Goal: Navigation & Orientation: Understand site structure

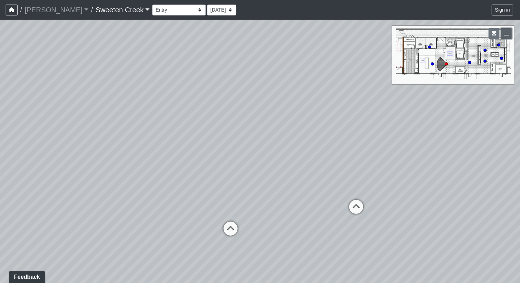
click at [509, 35] on button "button" at bounding box center [505, 33] width 11 height 11
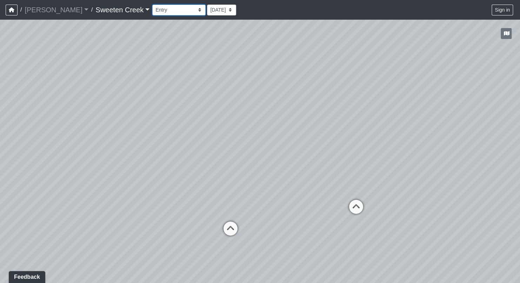
click at [170, 8] on select "Bistro Fitness - Hobby Booth Seating Counter Dining Dining 2 Elevators Elevator…" at bounding box center [178, 10] width 53 height 11
click at [152, 5] on select "Bistro Fitness - Hobby Booth Seating Counter Dining Dining 2 Elevators Elevator…" at bounding box center [178, 10] width 53 height 11
drag, startPoint x: 284, startPoint y: 176, endPoint x: 361, endPoint y: 201, distance: 80.6
click at [361, 201] on div "Loading... Office Loading... Reception Loading... Mailroom - Elevator Lobby Loa…" at bounding box center [260, 151] width 520 height 263
drag, startPoint x: 185, startPoint y: 171, endPoint x: 253, endPoint y: 133, distance: 77.9
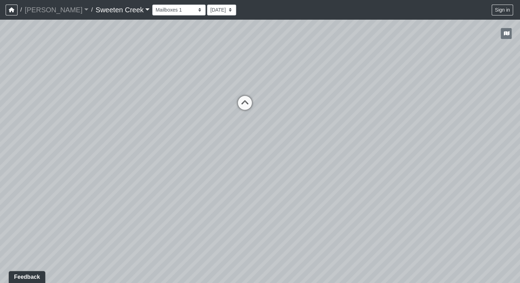
click at [253, 133] on div "Loading... Office Loading... Reception Loading... Mailroom - Elevator Lobby Loa…" at bounding box center [260, 151] width 520 height 263
drag, startPoint x: 154, startPoint y: 186, endPoint x: 216, endPoint y: 173, distance: 62.8
click at [216, 173] on div "Loading... Office Loading... Reception Loading... Mailroom - Elevator Lobby Loa…" at bounding box center [260, 151] width 520 height 263
click at [286, 88] on icon at bounding box center [287, 93] width 21 height 21
drag, startPoint x: 216, startPoint y: 126, endPoint x: 187, endPoint y: 203, distance: 82.3
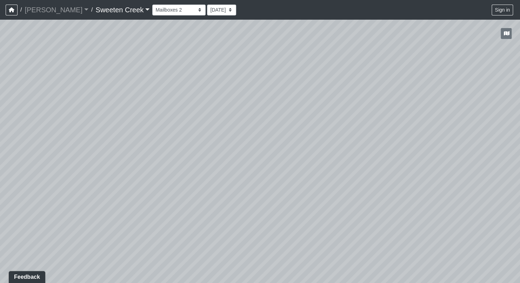
click at [184, 218] on div "Loading... Office Loading... Reception Loading... Mailroom - Elevator Lobby Loa…" at bounding box center [260, 151] width 520 height 263
drag, startPoint x: 124, startPoint y: 181, endPoint x: 402, endPoint y: 114, distance: 286.0
click at [402, 114] on div "Loading... Office Loading... Reception Loading... Mailroom - Elevator Lobby Loa…" at bounding box center [260, 151] width 520 height 263
click at [168, 8] on select "Bistro Fitness - Hobby Booth Seating Counter Dining Dining 2 Elevators Elevator…" at bounding box center [178, 10] width 53 height 11
click at [152, 5] on select "Bistro Fitness - Hobby Booth Seating Counter Dining Dining 2 Elevators Elevator…" at bounding box center [178, 10] width 53 height 11
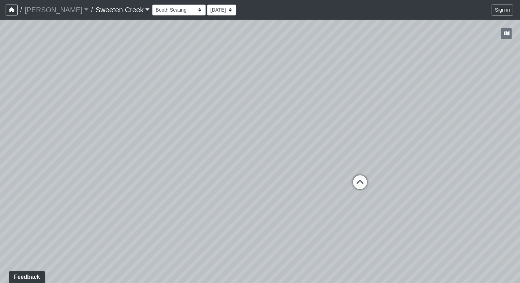
drag, startPoint x: 357, startPoint y: 235, endPoint x: 55, endPoint y: 195, distance: 304.2
click at [55, 195] on div "Loading... Office Loading... Reception Loading... Mailroom - Elevator Lobby Loa…" at bounding box center [260, 151] width 520 height 263
drag, startPoint x: 264, startPoint y: 211, endPoint x: 84, endPoint y: 198, distance: 180.0
click at [85, 197] on div "Loading... Office Loading... Reception Loading... Mailroom - Elevator Lobby Loa…" at bounding box center [260, 151] width 520 height 263
drag, startPoint x: 372, startPoint y: 183, endPoint x: 182, endPoint y: 164, distance: 191.3
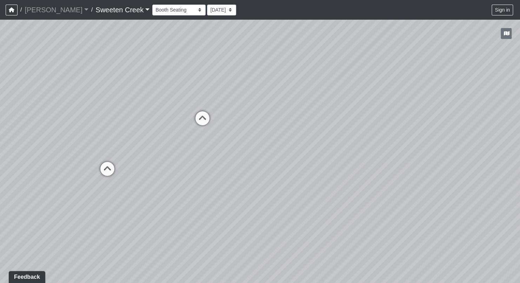
click at [182, 164] on div "Loading... Office Loading... Reception Loading... Mailroom - Elevator Lobby Loa…" at bounding box center [260, 151] width 520 height 263
drag, startPoint x: 319, startPoint y: 172, endPoint x: 237, endPoint y: 159, distance: 82.4
click at [237, 159] on div "Loading... Office Loading... Reception Loading... Mailroom - Elevator Lobby Loa…" at bounding box center [260, 151] width 520 height 263
drag, startPoint x: 366, startPoint y: 196, endPoint x: 217, endPoint y: 248, distance: 158.4
click at [217, 248] on div "Loading... Office Loading... Reception Loading... Mailroom - Elevator Lobby Loa…" at bounding box center [260, 151] width 520 height 263
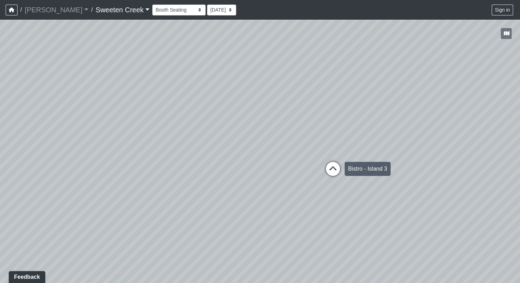
click at [334, 166] on icon at bounding box center [332, 172] width 21 height 21
drag, startPoint x: 211, startPoint y: 191, endPoint x: 254, endPoint y: 189, distance: 43.5
click at [254, 189] on div "Loading... Office Loading... Reception Loading... Mailroom - Elevator Lobby Loa…" at bounding box center [260, 151] width 520 height 263
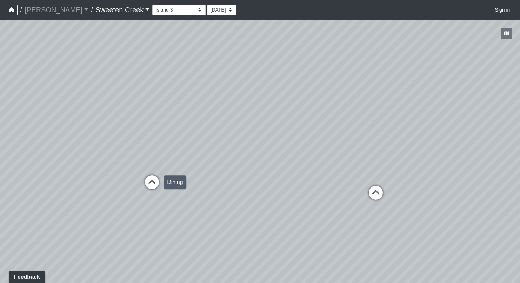
click at [150, 181] on icon at bounding box center [151, 185] width 21 height 21
drag, startPoint x: 297, startPoint y: 183, endPoint x: 76, endPoint y: 193, distance: 221.8
click at [76, 193] on div "Loading... Office Loading... Reception Loading... Mailroom - Elevator Lobby Loa…" at bounding box center [260, 151] width 520 height 263
drag, startPoint x: 235, startPoint y: 196, endPoint x: 180, endPoint y: 184, distance: 56.4
click at [180, 184] on div "Loading... Office Loading... Reception Loading... Mailroom - Elevator Lobby Loa…" at bounding box center [260, 151] width 520 height 263
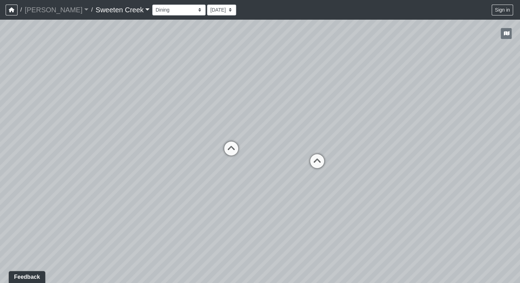
drag, startPoint x: 160, startPoint y: 177, endPoint x: 336, endPoint y: 178, distance: 176.0
click at [336, 178] on div "Loading... Office Loading... Reception Loading... Mailroom - Elevator Lobby Loa…" at bounding box center [260, 151] width 520 height 263
drag, startPoint x: 246, startPoint y: 197, endPoint x: 451, endPoint y: 187, distance: 205.4
click at [451, 187] on div "Loading... Office Loading... Reception Loading... Mailroom - Elevator Lobby Loa…" at bounding box center [260, 151] width 520 height 263
drag, startPoint x: 194, startPoint y: 202, endPoint x: 304, endPoint y: 199, distance: 109.8
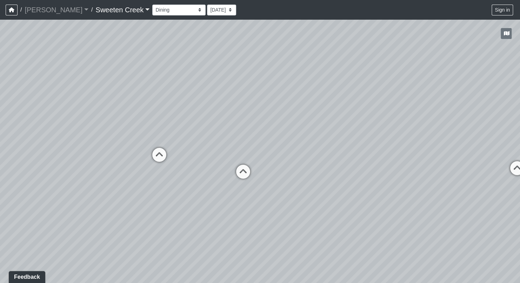
click at [304, 199] on div "Loading... Office Loading... Reception Loading... Mailroom - Elevator Lobby Loa…" at bounding box center [260, 151] width 520 height 263
click at [168, 7] on select "Bistro Fitness - Hobby Booth Seating Counter Dining Dining 2 Elevators Elevator…" at bounding box center [178, 10] width 53 height 11
click at [152, 5] on select "Bistro Fitness - Hobby Booth Seating Counter Dining Dining 2 Elevators Elevator…" at bounding box center [178, 10] width 53 height 11
drag, startPoint x: 127, startPoint y: 172, endPoint x: 219, endPoint y: 161, distance: 92.9
click at [219, 161] on div "Loading... Office Loading... Reception Loading... Mailroom - Elevator Lobby Loa…" at bounding box center [260, 151] width 520 height 263
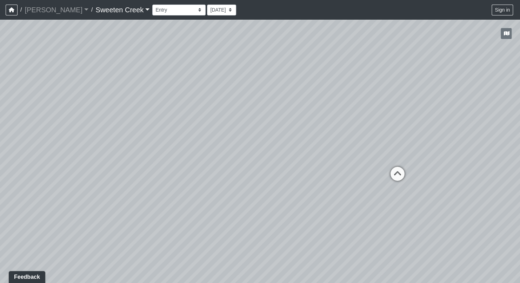
drag, startPoint x: 188, startPoint y: 174, endPoint x: 251, endPoint y: 166, distance: 63.9
click at [251, 166] on div "Loading... Office Loading... Reception Loading... Mailroom - Elevator Lobby Loa…" at bounding box center [260, 151] width 520 height 263
click at [399, 175] on icon at bounding box center [397, 177] width 21 height 21
click at [330, 160] on icon at bounding box center [328, 161] width 21 height 21
drag, startPoint x: 229, startPoint y: 173, endPoint x: 448, endPoint y: 241, distance: 230.1
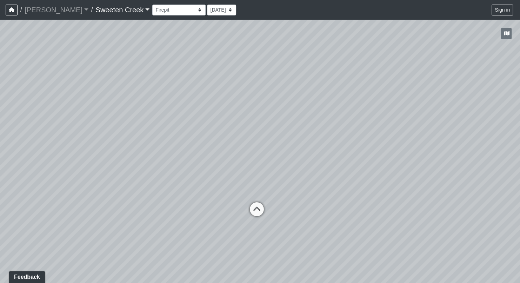
click at [448, 241] on div "Loading... Office Loading... Reception Loading... Mailroom - Elevator Lobby Loa…" at bounding box center [260, 151] width 520 height 263
drag, startPoint x: 120, startPoint y: 176, endPoint x: 334, endPoint y: 123, distance: 220.5
click at [334, 123] on div "Loading... Office Loading... Reception Loading... Mailroom - Elevator Lobby Loa…" at bounding box center [260, 151] width 520 height 263
click at [437, 172] on icon at bounding box center [433, 174] width 21 height 21
drag, startPoint x: 437, startPoint y: 176, endPoint x: 287, endPoint y: 151, distance: 151.8
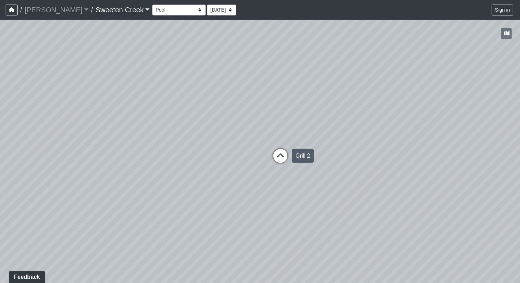
click at [287, 151] on div "Loading... Office Loading... Reception Loading... Mailroom - Elevator Lobby Loa…" at bounding box center [260, 151] width 520 height 263
drag, startPoint x: 259, startPoint y: 140, endPoint x: 401, endPoint y: 144, distance: 142.1
click at [401, 144] on div "Loading... Office Loading... Reception Loading... Mailroom - Elevator Lobby Loa…" at bounding box center [260, 151] width 520 height 263
drag, startPoint x: 195, startPoint y: 183, endPoint x: 378, endPoint y: 188, distance: 183.1
click at [378, 188] on div "Loading... Office Loading... Reception Loading... Mailroom - Elevator Lobby Loa…" at bounding box center [260, 151] width 520 height 263
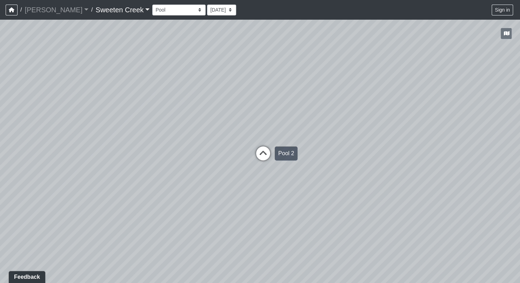
click at [260, 151] on icon at bounding box center [262, 156] width 21 height 21
click at [245, 165] on icon at bounding box center [240, 167] width 21 height 21
click at [80, 177] on icon at bounding box center [76, 179] width 21 height 21
click at [271, 176] on icon at bounding box center [269, 182] width 21 height 21
drag, startPoint x: 127, startPoint y: 176, endPoint x: 266, endPoint y: 173, distance: 139.6
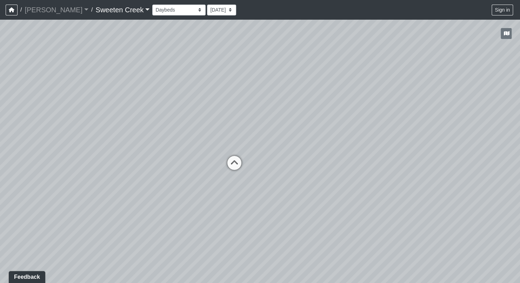
click at [315, 175] on div "Loading... Office Loading... Reception Loading... Mailroom - Elevator Lobby Loa…" at bounding box center [260, 151] width 520 height 263
click at [230, 164] on icon at bounding box center [232, 166] width 21 height 21
drag, startPoint x: 162, startPoint y: 161, endPoint x: 300, endPoint y: 178, distance: 138.6
click at [249, 188] on div "Loading... Office Loading... Reception Loading... Mailroom - Elevator Lobby Loa…" at bounding box center [260, 151] width 520 height 263
click at [324, 166] on icon at bounding box center [323, 172] width 21 height 21
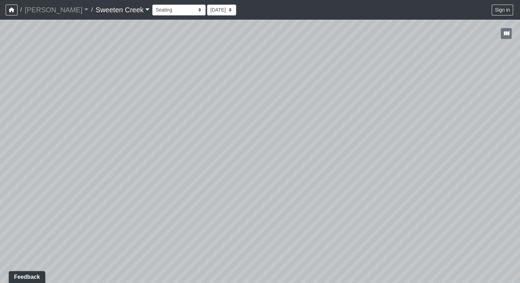
drag, startPoint x: 239, startPoint y: 222, endPoint x: 79, endPoint y: 233, distance: 159.9
click at [79, 233] on div "Loading... Office Loading... Reception Loading... Mailroom - Elevator Lobby Loa…" at bounding box center [260, 151] width 520 height 263
drag, startPoint x: 312, startPoint y: 213, endPoint x: 102, endPoint y: 192, distance: 211.0
click at [102, 192] on div "Loading... Office Loading... Reception Loading... Mailroom - Elevator Lobby Loa…" at bounding box center [260, 151] width 520 height 263
drag, startPoint x: 247, startPoint y: 242, endPoint x: 201, endPoint y: 223, distance: 50.0
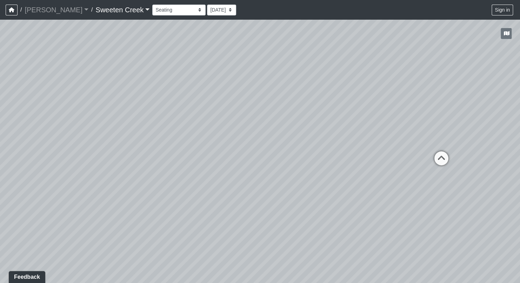
click at [201, 223] on div "Loading... Office Loading... Reception Loading... Mailroom - Elevator Lobby Loa…" at bounding box center [260, 151] width 520 height 263
drag, startPoint x: 379, startPoint y: 203, endPoint x: 261, endPoint y: 194, distance: 118.1
click at [261, 194] on div "Loading... Office Loading... Reception Loading... Mailroom - Elevator Lobby Loa…" at bounding box center [260, 151] width 520 height 263
click at [331, 142] on icon at bounding box center [327, 144] width 21 height 21
drag, startPoint x: 388, startPoint y: 179, endPoint x: 204, endPoint y: 175, distance: 183.4
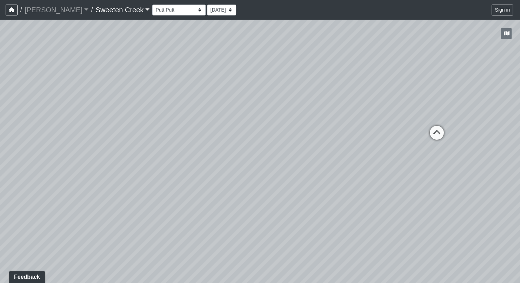
click at [204, 175] on div "Loading... Office Loading... Reception Loading... Mailroom - Elevator Lobby Loa…" at bounding box center [260, 151] width 520 height 263
click at [170, 7] on select "Bistro Fitness - Hobby Booth Seating Counter Dining Dining 2 Elevators Elevator…" at bounding box center [178, 10] width 53 height 11
click at [152, 5] on select "Bistro Fitness - Hobby Booth Seating Counter Dining Dining 2 Elevators Elevator…" at bounding box center [178, 10] width 53 height 11
drag, startPoint x: 175, startPoint y: 127, endPoint x: 377, endPoint y: 117, distance: 202.5
click at [377, 117] on div "Loading... Office Loading... Reception Loading... Mailroom - Elevator Lobby Loa…" at bounding box center [260, 151] width 520 height 263
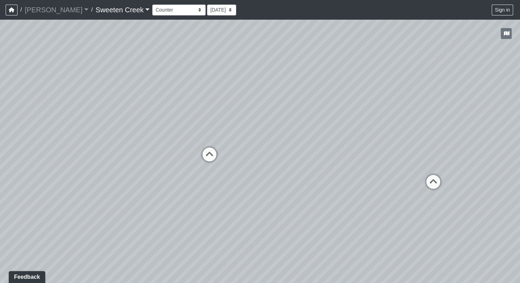
drag, startPoint x: 150, startPoint y: 194, endPoint x: 328, endPoint y: 132, distance: 188.5
click at [328, 132] on div "Loading... Office Loading... Reception Loading... Mailroom - Elevator Lobby Loa…" at bounding box center [260, 151] width 520 height 263
drag, startPoint x: 148, startPoint y: 185, endPoint x: 238, endPoint y: 176, distance: 90.6
click at [278, 182] on div "Loading... Office Loading... Reception Loading... Mailroom - Elevator Lobby Loa…" at bounding box center [260, 151] width 520 height 263
click at [170, 8] on select "Bistro Fitness - Hobby Booth Seating Counter Dining Dining 2 Elevators Elevator…" at bounding box center [178, 10] width 53 height 11
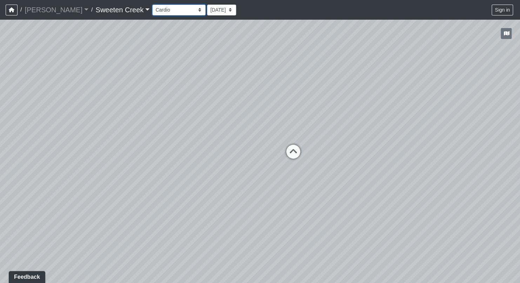
click at [152, 5] on select "Bistro Fitness - Hobby Booth Seating Counter Dining Dining 2 Elevators Elevator…" at bounding box center [178, 10] width 53 height 11
drag, startPoint x: 295, startPoint y: 174, endPoint x: 8, endPoint y: 146, distance: 288.9
click at [8, 146] on div "Loading... Office Loading... Reception Loading... Mailroom - Elevator Lobby Loa…" at bounding box center [260, 151] width 520 height 263
drag, startPoint x: 275, startPoint y: 148, endPoint x: 208, endPoint y: 160, distance: 68.3
click at [208, 160] on div "Loading... Office Loading... Reception Loading... Mailroom - Elevator Lobby Loa…" at bounding box center [260, 151] width 520 height 263
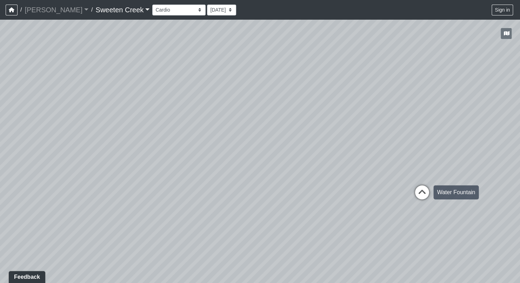
click at [427, 190] on icon at bounding box center [421, 195] width 21 height 21
drag, startPoint x: 446, startPoint y: 189, endPoint x: 346, endPoint y: 170, distance: 102.5
click at [346, 170] on div "Loading... Office Loading... Reception Loading... Mailroom - Elevator Lobby Loa…" at bounding box center [260, 151] width 520 height 263
drag, startPoint x: 242, startPoint y: 157, endPoint x: 500, endPoint y: 149, distance: 258.5
click at [500, 149] on div "Loading... Office Loading... Reception Loading... Mailroom - Elevator Lobby Loa…" at bounding box center [260, 151] width 520 height 263
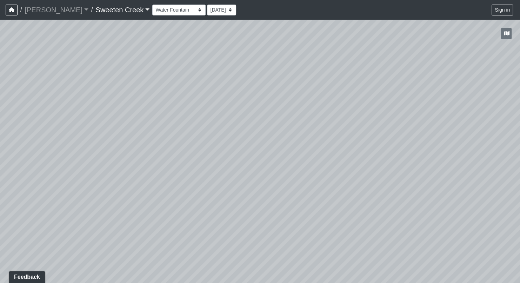
drag, startPoint x: 289, startPoint y: 166, endPoint x: 395, endPoint y: 178, distance: 107.2
click at [520, 189] on html "/ [PERSON_NAME] Loading... / Sweeten Creek Sweeten Creek Loading... [GEOGRAPHIC…" at bounding box center [260, 141] width 520 height 283
drag, startPoint x: 187, startPoint y: 172, endPoint x: 389, endPoint y: 162, distance: 202.2
click at [396, 161] on div "Loading... Office Loading... Reception Loading... Mailroom - Elevator Lobby Loa…" at bounding box center [260, 151] width 520 height 263
click at [174, 169] on icon at bounding box center [171, 171] width 21 height 21
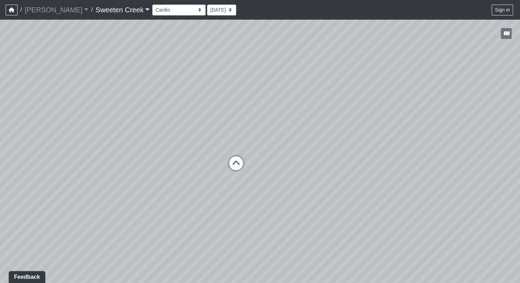
drag, startPoint x: 260, startPoint y: 177, endPoint x: 185, endPoint y: 192, distance: 77.0
click at [185, 192] on div "Loading... Office Loading... Reception Loading... Mailroom - Elevator Lobby Loa…" at bounding box center [260, 151] width 520 height 263
click at [169, 11] on select "Bistro Fitness - Hobby Booth Seating Counter Dining Dining 2 Elevators Elevator…" at bounding box center [178, 10] width 53 height 11
click at [152, 5] on select "Bistro Fitness - Hobby Booth Seating Counter Dining Dining 2 Elevators Elevator…" at bounding box center [178, 10] width 53 height 11
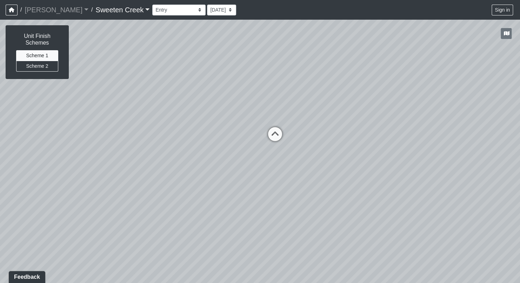
drag, startPoint x: 113, startPoint y: 187, endPoint x: 349, endPoint y: 162, distance: 237.3
click at [349, 162] on div "Loading... Office Loading... Reception Loading... Mailroom - Elevator Lobby Loa…" at bounding box center [260, 151] width 520 height 263
drag, startPoint x: 89, startPoint y: 172, endPoint x: 105, endPoint y: 190, distance: 24.3
click at [183, 166] on div "Loading... Office Loading... Reception Loading... Mailroom - Elevator Lobby Loa…" at bounding box center [260, 151] width 520 height 263
drag, startPoint x: 191, startPoint y: 208, endPoint x: 54, endPoint y: 191, distance: 137.4
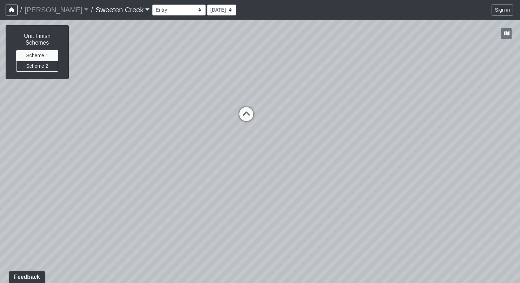
click at [54, 191] on div "Loading... Office Loading... Reception Loading... Mailroom - Elevator Lobby Loa…" at bounding box center [260, 151] width 520 height 263
drag, startPoint x: 259, startPoint y: 144, endPoint x: 160, endPoint y: 147, distance: 99.3
click at [160, 147] on div "Loading... Office Loading... Reception Loading... Mailroom - Elevator Lobby Loa…" at bounding box center [260, 151] width 520 height 263
click at [31, 67] on button "Scheme 2" at bounding box center [37, 66] width 42 height 11
drag, startPoint x: 173, startPoint y: 172, endPoint x: 55, endPoint y: 152, distance: 119.1
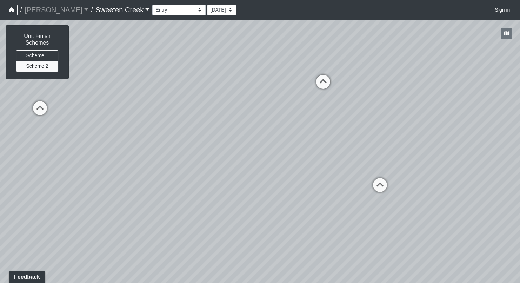
click at [55, 152] on div "Loading... Office Loading... Reception Loading... Mailroom - Elevator Lobby Loa…" at bounding box center [260, 151] width 520 height 263
click at [253, 189] on div "Loading... Office Loading... Reception Loading... Mailroom - Elevator Lobby Loa…" at bounding box center [260, 151] width 520 height 263
drag, startPoint x: 113, startPoint y: 129, endPoint x: 87, endPoint y: 154, distance: 36.4
click at [87, 154] on div "Loading... Office Loading... Reception Loading... Mailroom - Elevator Lobby Loa…" at bounding box center [260, 151] width 520 height 263
drag, startPoint x: 303, startPoint y: 157, endPoint x: 307, endPoint y: 211, distance: 54.6
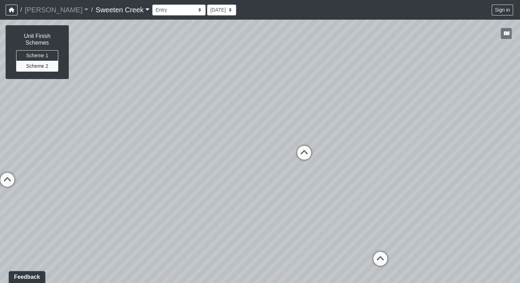
click at [308, 211] on div "Loading... Office Loading... Reception Loading... Mailroom - Elevator Lobby Loa…" at bounding box center [260, 151] width 520 height 263
drag, startPoint x: 334, startPoint y: 198, endPoint x: 330, endPoint y: 191, distance: 7.7
click at [330, 191] on div "Loading... Office Loading... Reception Loading... Mailroom - Elevator Lobby Loa…" at bounding box center [260, 151] width 520 height 263
click at [373, 246] on icon at bounding box center [373, 253] width 21 height 21
click at [236, 231] on icon at bounding box center [234, 236] width 21 height 21
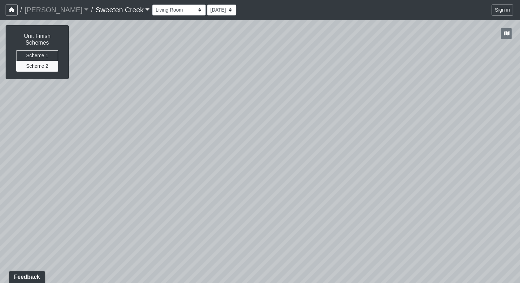
drag, startPoint x: 367, startPoint y: 229, endPoint x: 286, endPoint y: 238, distance: 81.5
click at [286, 238] on div "Loading... Office Loading... Reception Loading... Mailroom - Elevator Lobby Loa…" at bounding box center [260, 151] width 520 height 263
drag, startPoint x: 320, startPoint y: 225, endPoint x: 279, endPoint y: 242, distance: 44.3
click at [279, 242] on div "Loading... Office Loading... Reception Loading... Mailroom - Elevator Lobby Loa…" at bounding box center [260, 151] width 520 height 263
drag, startPoint x: 368, startPoint y: 211, endPoint x: 228, endPoint y: 208, distance: 139.9
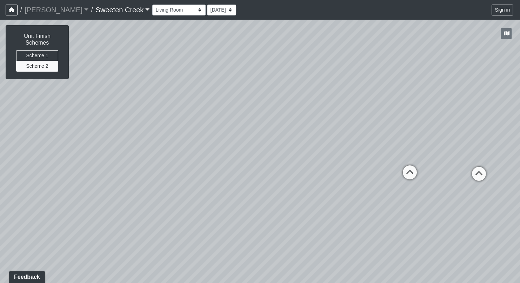
click at [228, 208] on div "Loading... Office Loading... Reception Loading... Mailroom - Elevator Lobby Loa…" at bounding box center [260, 151] width 520 height 263
drag, startPoint x: 324, startPoint y: 225, endPoint x: 288, endPoint y: 217, distance: 37.4
click at [272, 214] on div "Loading... Office Loading... Reception Loading... Mailroom - Elevator Lobby Loa…" at bounding box center [260, 151] width 520 height 263
drag, startPoint x: 347, startPoint y: 226, endPoint x: 191, endPoint y: 196, distance: 159.0
click at [191, 196] on div "Loading... Office Loading... Reception Loading... Mailroom - Elevator Lobby Loa…" at bounding box center [260, 151] width 520 height 263
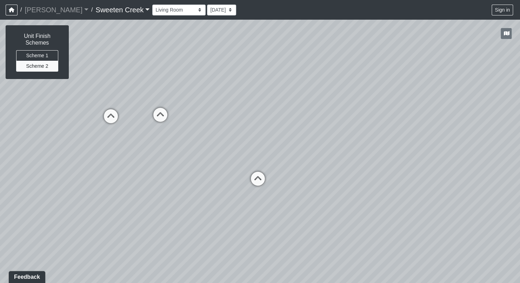
drag, startPoint x: 356, startPoint y: 221, endPoint x: 187, endPoint y: 198, distance: 169.8
click at [190, 197] on div "Loading... Office Loading... Reception Loading... Mailroom - Elevator Lobby Loa…" at bounding box center [260, 151] width 520 height 263
drag, startPoint x: 298, startPoint y: 166, endPoint x: 239, endPoint y: 162, distance: 59.0
click at [239, 162] on div "Loading... Office Loading... Reception Loading... Mailroom - Elevator Lobby Loa…" at bounding box center [260, 151] width 520 height 263
drag, startPoint x: 221, startPoint y: 182, endPoint x: 222, endPoint y: 212, distance: 30.9
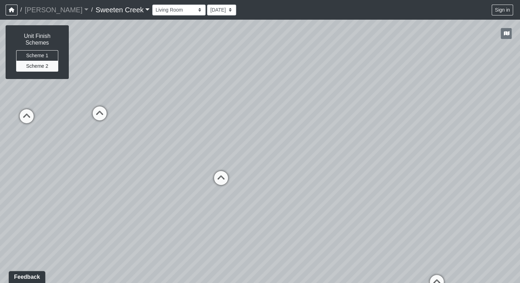
click at [215, 220] on div "Loading... Office Loading... Reception Loading... Mailroom - Elevator Lobby Loa…" at bounding box center [260, 151] width 520 height 263
drag, startPoint x: 238, startPoint y: 197, endPoint x: 230, endPoint y: 239, distance: 43.2
click at [230, 239] on div "Loading... Office Loading... Reception Loading... Mailroom - Elevator Lobby Loa…" at bounding box center [260, 151] width 520 height 263
drag, startPoint x: 84, startPoint y: 210, endPoint x: 123, endPoint y: 200, distance: 40.2
click at [130, 205] on div "Loading... Office Loading... Reception Loading... Mailroom - Elevator Lobby Loa…" at bounding box center [260, 151] width 520 height 263
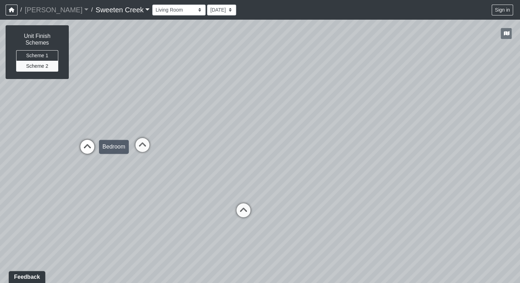
click at [87, 148] on icon at bounding box center [87, 150] width 21 height 21
drag, startPoint x: 173, startPoint y: 195, endPoint x: 54, endPoint y: 193, distance: 119.2
click at [54, 193] on div "Loading... Office Loading... Reception Loading... Mailroom - Elevator Lobby Loa…" at bounding box center [260, 151] width 520 height 263
drag, startPoint x: 59, startPoint y: 191, endPoint x: 306, endPoint y: 203, distance: 247.8
click at [471, 212] on div "Loading... Office Loading... Reception Loading... Mailroom - Elevator Lobby Loa…" at bounding box center [260, 151] width 520 height 263
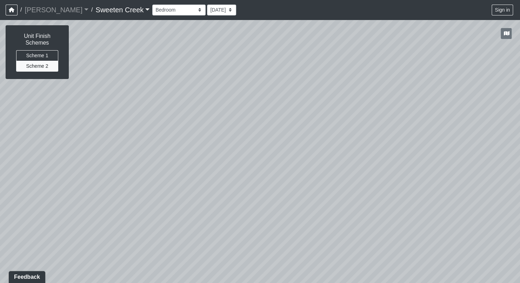
drag, startPoint x: 279, startPoint y: 204, endPoint x: 378, endPoint y: 177, distance: 102.5
click at [378, 177] on div "Loading... Office Loading... Reception Loading... Mailroom - Elevator Lobby Loa…" at bounding box center [260, 151] width 520 height 263
drag, startPoint x: 383, startPoint y: 163, endPoint x: 176, endPoint y: 112, distance: 213.1
click at [176, 112] on div "Loading... Office Loading... Reception Loading... Mailroom - Elevator Lobby Loa…" at bounding box center [260, 151] width 520 height 263
drag, startPoint x: 362, startPoint y: 108, endPoint x: 200, endPoint y: 150, distance: 167.4
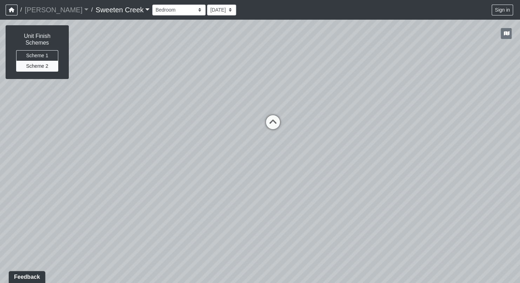
click at [200, 150] on div "Loading... Office Loading... Reception Loading... Mailroom - Elevator Lobby Loa…" at bounding box center [260, 151] width 520 height 263
click at [268, 118] on icon at bounding box center [272, 125] width 21 height 21
drag, startPoint x: 243, startPoint y: 148, endPoint x: 380, endPoint y: 142, distance: 137.2
click at [380, 142] on div "Loading... Office Loading... Reception Loading... Mailroom - Elevator Lobby Loa…" at bounding box center [260, 151] width 520 height 263
drag, startPoint x: 357, startPoint y: 236, endPoint x: 175, endPoint y: 215, distance: 182.5
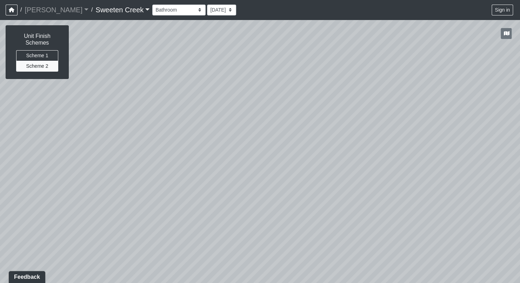
click at [175, 215] on div "Loading... Office Loading... Reception Loading... Mailroom - Elevator Lobby Loa…" at bounding box center [260, 151] width 520 height 263
drag, startPoint x: 425, startPoint y: 194, endPoint x: 176, endPoint y: 144, distance: 254.5
click at [176, 144] on div "Loading... Office Loading... Reception Loading... Mailroom - Elevator Lobby Loa…" at bounding box center [260, 151] width 520 height 263
click at [281, 54] on icon at bounding box center [282, 57] width 21 height 21
drag, startPoint x: 214, startPoint y: 84, endPoint x: 234, endPoint y: 138, distance: 57.6
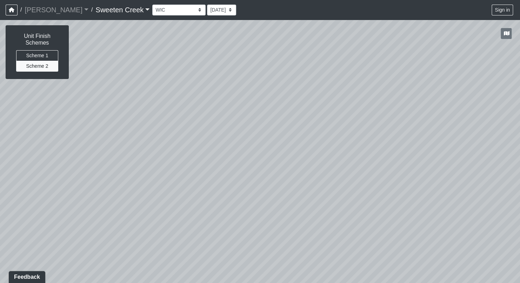
click at [145, 156] on div "Loading... Office Loading... Reception Loading... Mailroom - Elevator Lobby Loa…" at bounding box center [260, 151] width 520 height 263
drag, startPoint x: 278, startPoint y: 136, endPoint x: 162, endPoint y: 103, distance: 120.6
click at [162, 103] on div "Loading... Office Loading... Reception Loading... Mailroom - Elevator Lobby Loa…" at bounding box center [260, 151] width 520 height 263
drag, startPoint x: 280, startPoint y: 90, endPoint x: 15, endPoint y: 126, distance: 267.0
click at [15, 126] on div "Loading... Office Loading... Reception Loading... Mailroom - Elevator Lobby Loa…" at bounding box center [260, 151] width 520 height 263
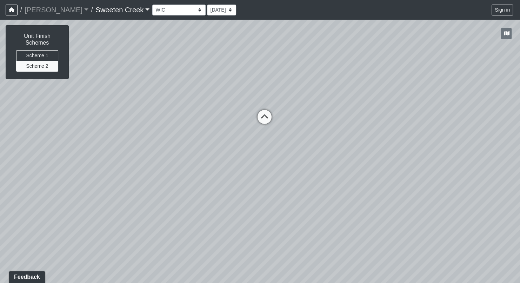
drag, startPoint x: 356, startPoint y: 103, endPoint x: 104, endPoint y: 75, distance: 253.7
click at [104, 75] on div "Loading... Office Loading... Reception Loading... Mailroom - Elevator Lobby Loa…" at bounding box center [260, 151] width 520 height 263
click at [262, 117] on icon at bounding box center [264, 120] width 21 height 21
click at [277, 100] on icon at bounding box center [280, 107] width 21 height 21
drag, startPoint x: 198, startPoint y: 123, endPoint x: 289, endPoint y: 171, distance: 103.0
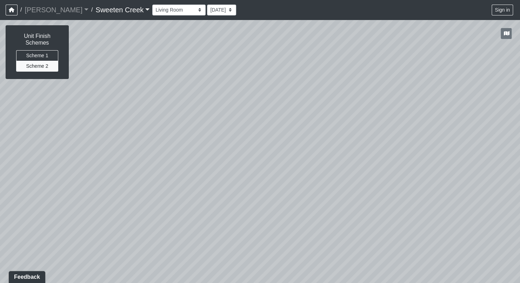
click at [477, 195] on div "Loading... Office Loading... Reception Loading... Mailroom - Elevator Lobby Loa…" at bounding box center [260, 151] width 520 height 263
drag, startPoint x: 209, startPoint y: 163, endPoint x: 520, endPoint y: 111, distance: 315.4
click at [520, 111] on html "/ [PERSON_NAME] Loading... / Sweeten Creek Sweeten Creek Loading... [GEOGRAPHIC…" at bounding box center [260, 141] width 520 height 283
drag, startPoint x: 200, startPoint y: 140, endPoint x: 469, endPoint y: 121, distance: 269.9
click at [469, 121] on div "Loading... Office Loading... Reception Loading... Mailroom - Elevator Lobby Loa…" at bounding box center [260, 151] width 520 height 263
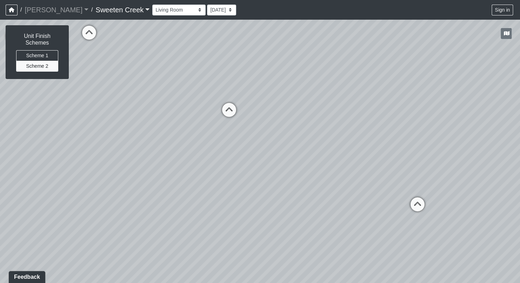
drag, startPoint x: 215, startPoint y: 252, endPoint x: 306, endPoint y: 183, distance: 114.4
click at [306, 183] on div "Loading... Office Loading... Reception Loading... Mailroom - Elevator Lobby Loa…" at bounding box center [260, 151] width 520 height 263
drag, startPoint x: 239, startPoint y: 127, endPoint x: 266, endPoint y: 214, distance: 90.7
click at [230, 224] on div "Loading... Office Loading... Reception Loading... Mailroom - Elevator Lobby Loa…" at bounding box center [260, 151] width 520 height 263
drag, startPoint x: 204, startPoint y: 169, endPoint x: 20, endPoint y: 169, distance: 183.4
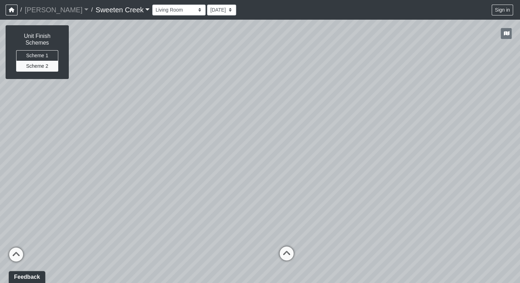
click at [1, 176] on div "Loading... Office Loading... Reception Loading... Mailroom - Elevator Lobby Loa…" at bounding box center [260, 151] width 520 height 263
click at [287, 248] on icon at bounding box center [287, 255] width 21 height 21
click at [192, 134] on icon at bounding box center [188, 138] width 21 height 21
select select "2Ksh4VAS1JYY65a8pJ4458"
drag, startPoint x: 134, startPoint y: 141, endPoint x: 265, endPoint y: 183, distance: 137.8
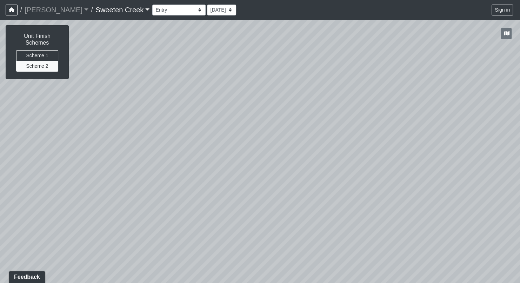
click at [451, 184] on div "Loading... Office Loading... Reception Loading... Mailroom - Elevator Lobby Loa…" at bounding box center [260, 151] width 520 height 263
drag, startPoint x: 84, startPoint y: 180, endPoint x: 350, endPoint y: 131, distance: 270.3
click at [352, 124] on div "Loading... Office Loading... Reception Loading... Mailroom - Elevator Lobby Loa…" at bounding box center [260, 151] width 520 height 263
drag, startPoint x: 61, startPoint y: 171, endPoint x: 271, endPoint y: 203, distance: 212.7
click at [271, 203] on div "Loading... Office Loading... Reception Loading... Mailroom - Elevator Lobby Loa…" at bounding box center [260, 151] width 520 height 263
